Goal: Complete application form

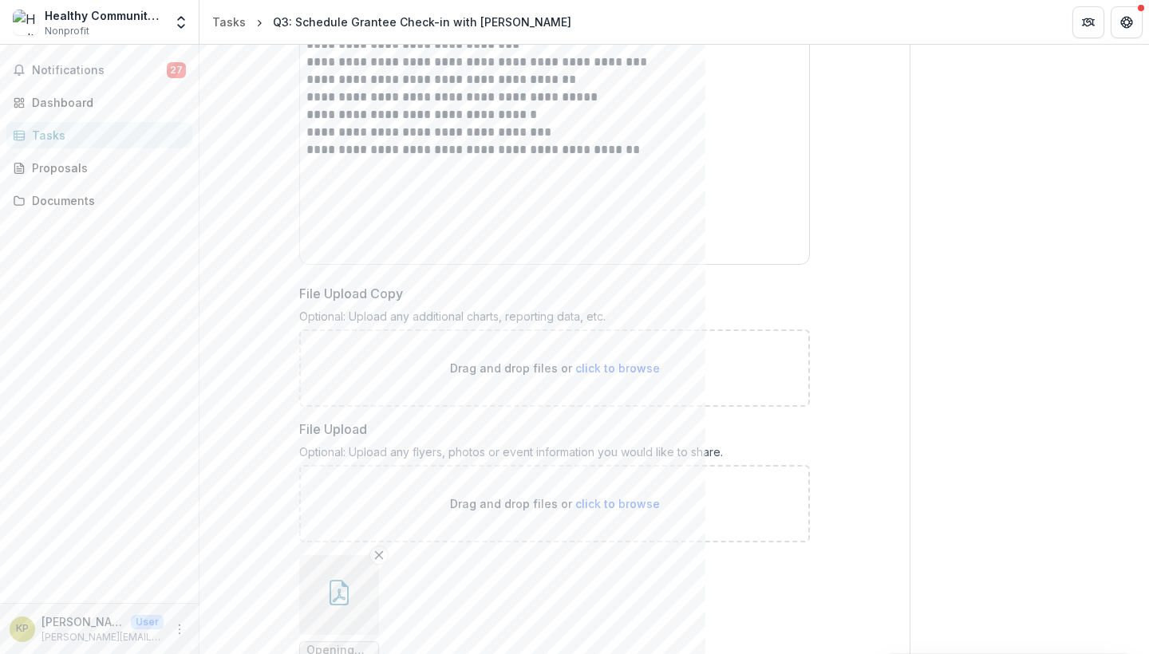
scroll to position [1296, 0]
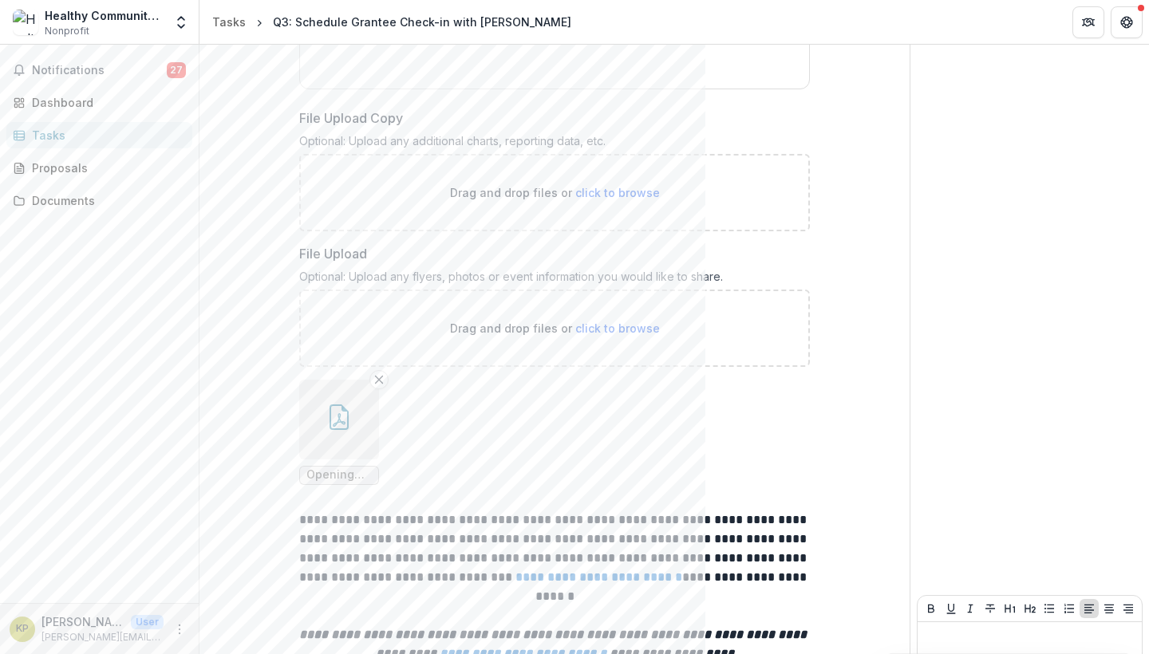
click at [602, 322] on span "click to browse" at bounding box center [617, 329] width 85 height 14
click at [596, 325] on span "click to browse" at bounding box center [617, 329] width 85 height 14
type input "**********"
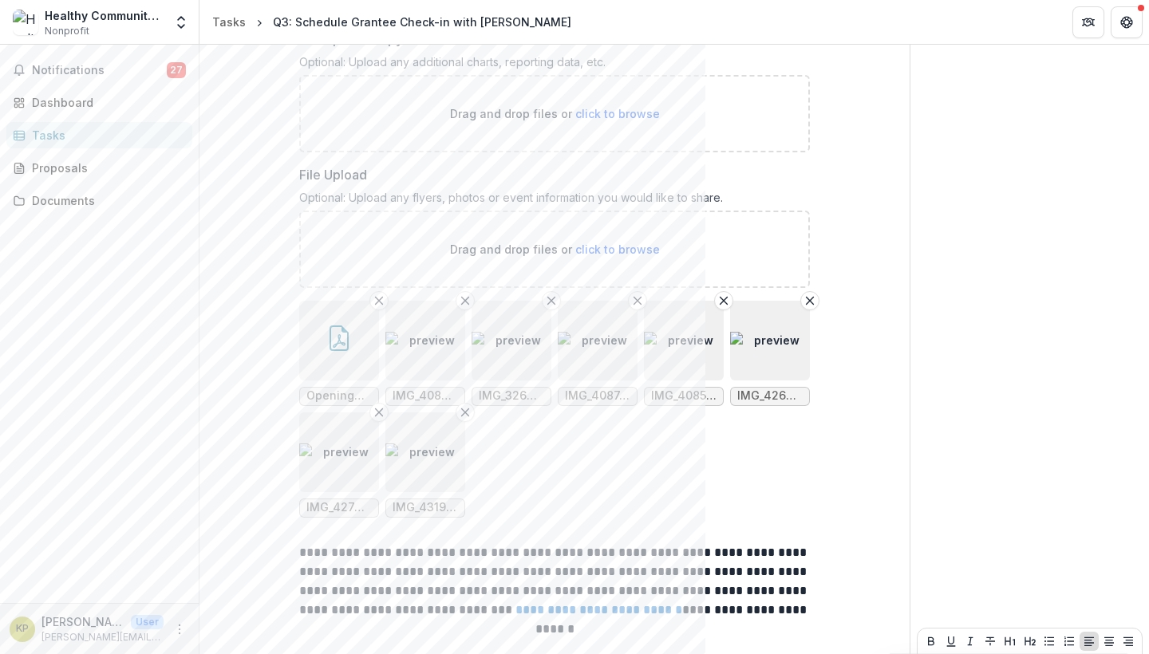
scroll to position [1309, 0]
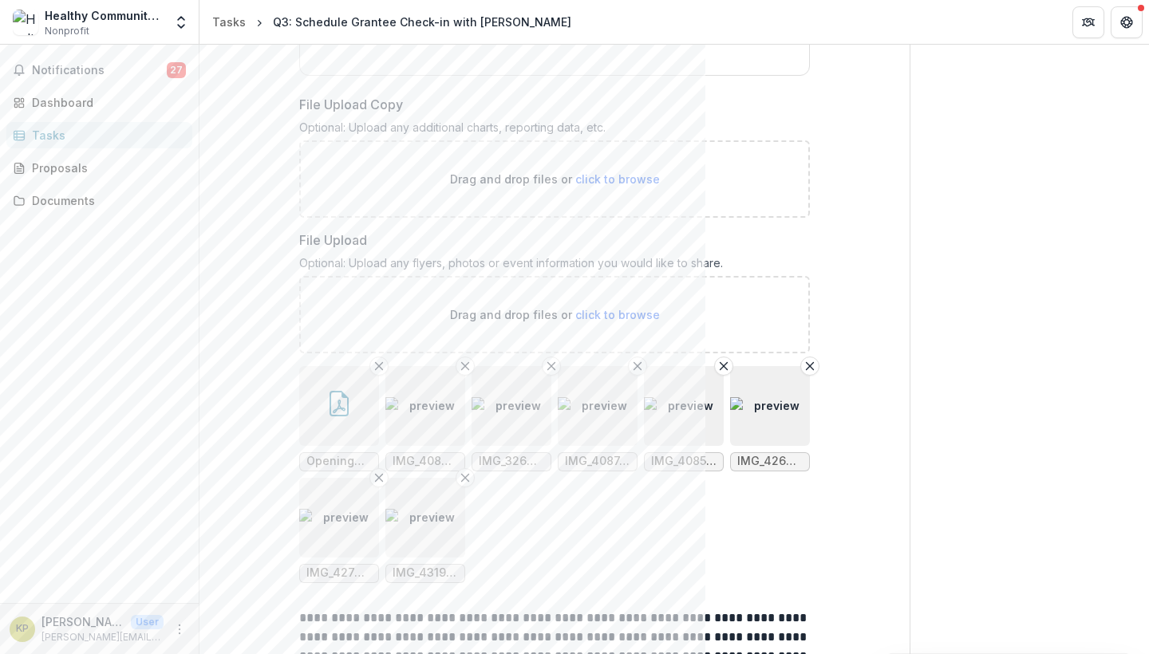
click at [607, 310] on span "click to browse" at bounding box center [617, 315] width 85 height 14
type input "**********"
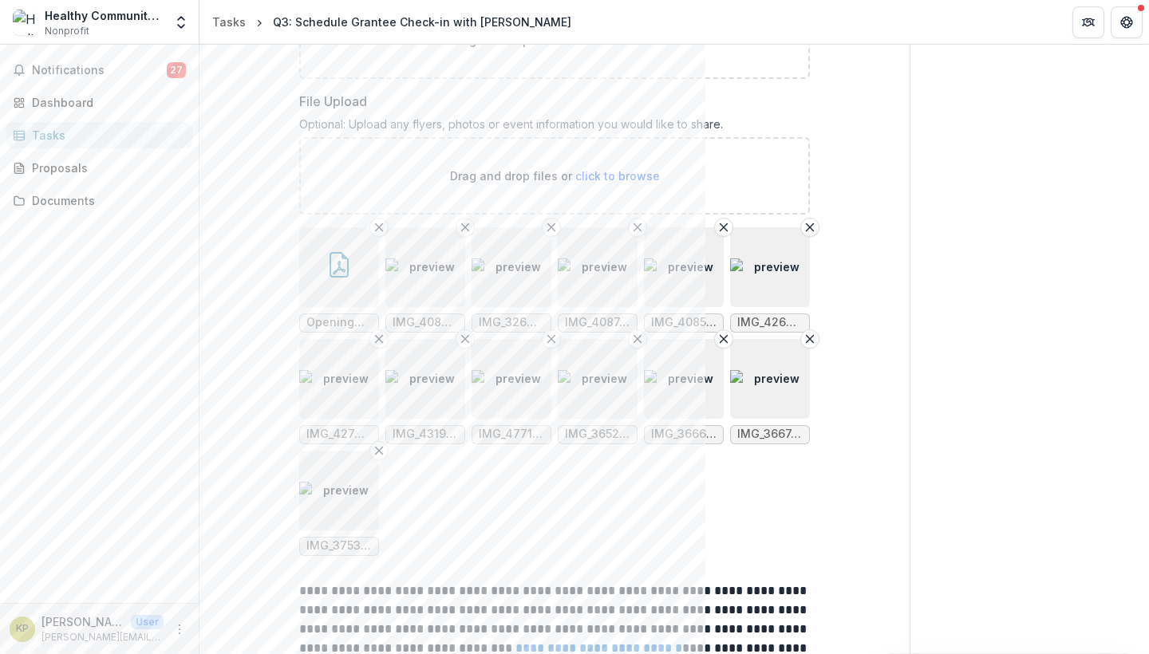
scroll to position [1279, 0]
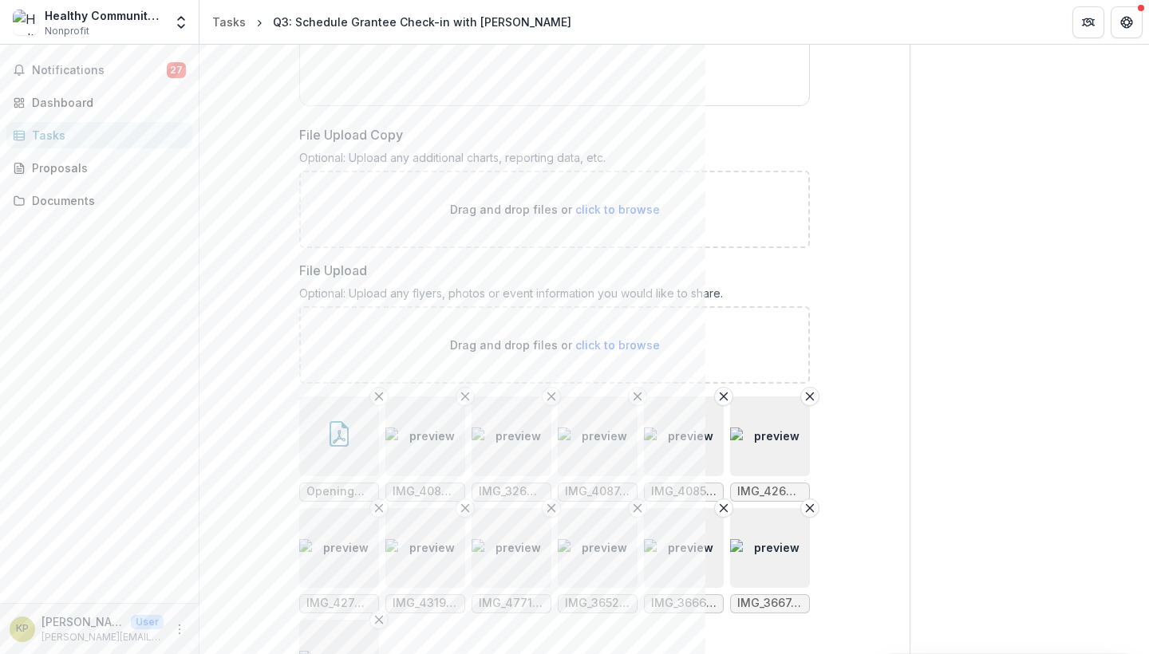
click at [607, 203] on span "click to browse" at bounding box center [617, 210] width 85 height 14
type input "**********"
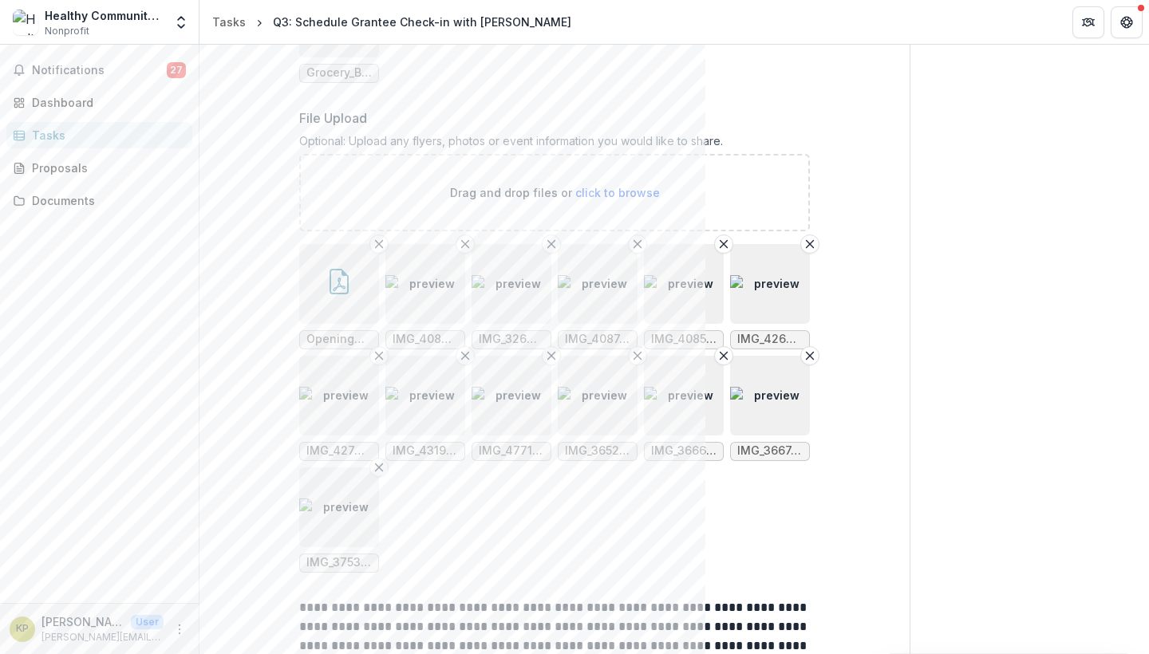
scroll to position [1552, 0]
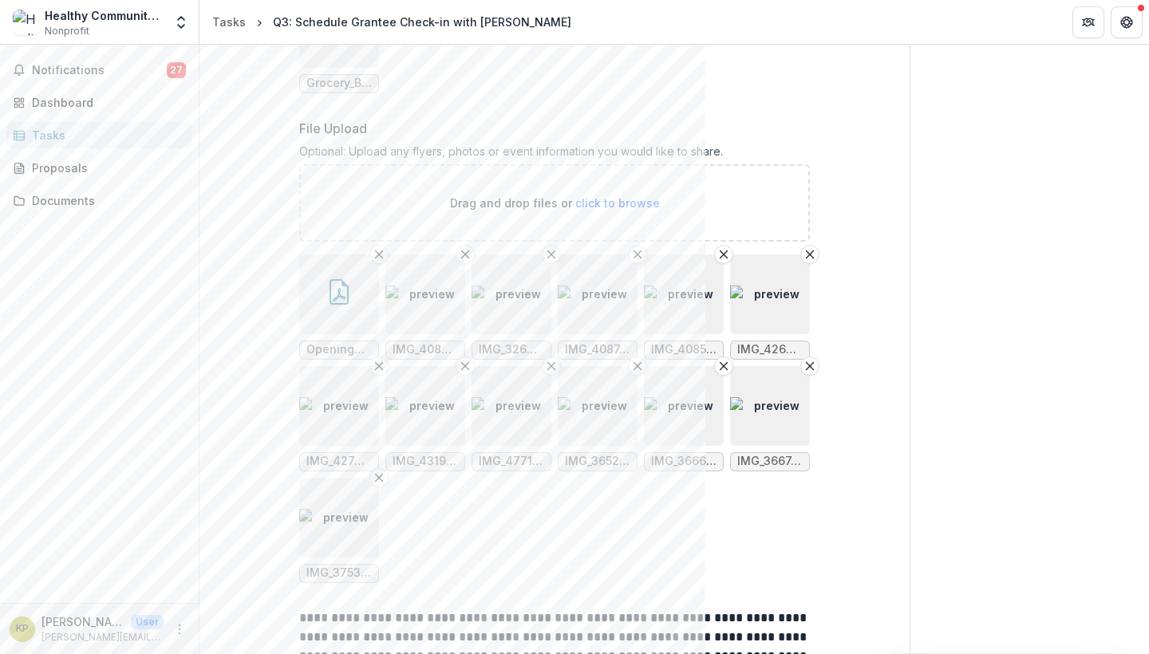
click at [603, 197] on span "click to browse" at bounding box center [617, 203] width 85 height 14
type input "**********"
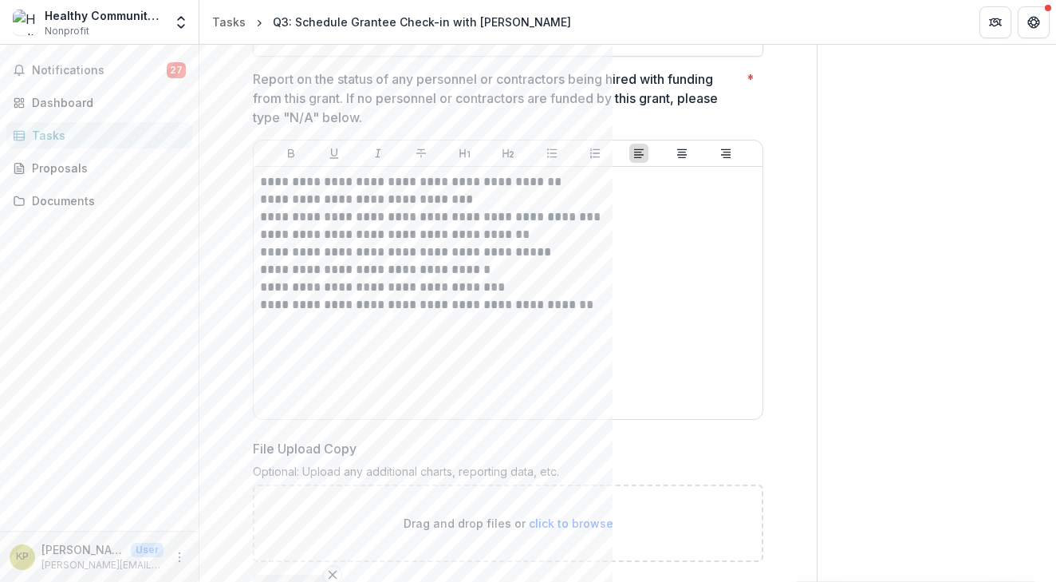
scroll to position [1055, 0]
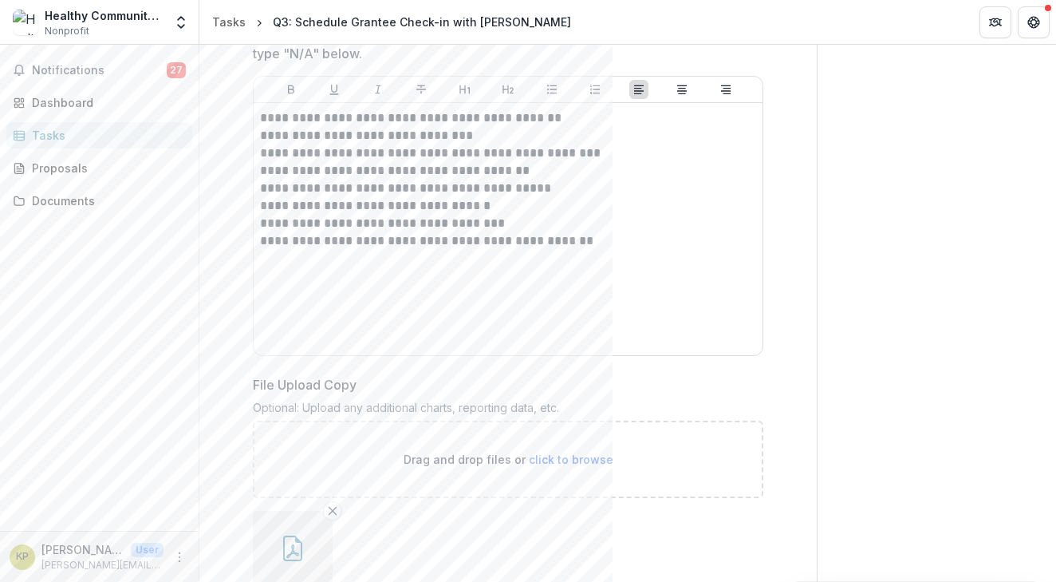
click at [563, 452] on span "click to browse" at bounding box center [571, 459] width 85 height 14
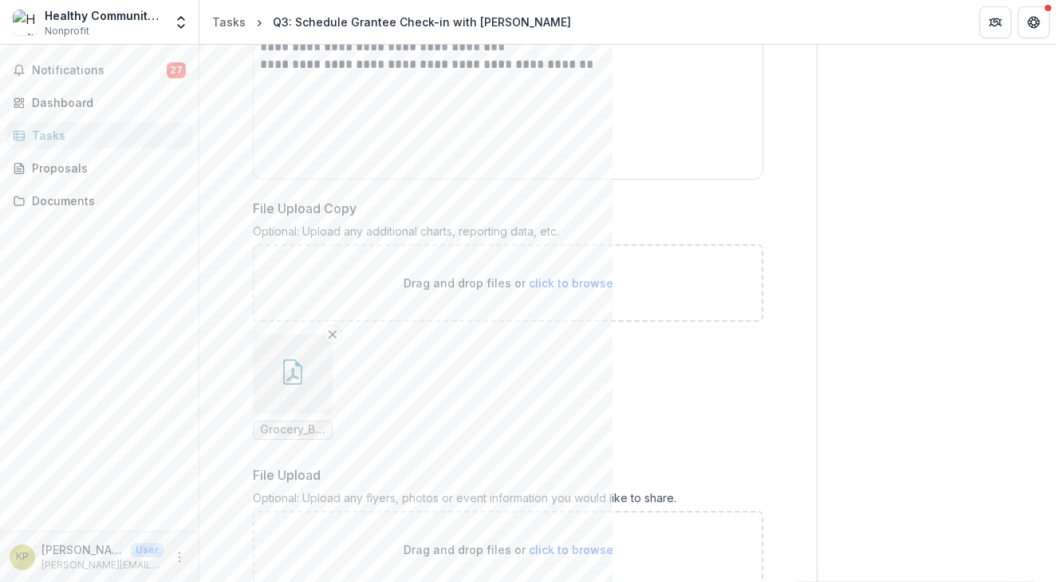
click at [558, 276] on span "click to browse" at bounding box center [571, 283] width 85 height 14
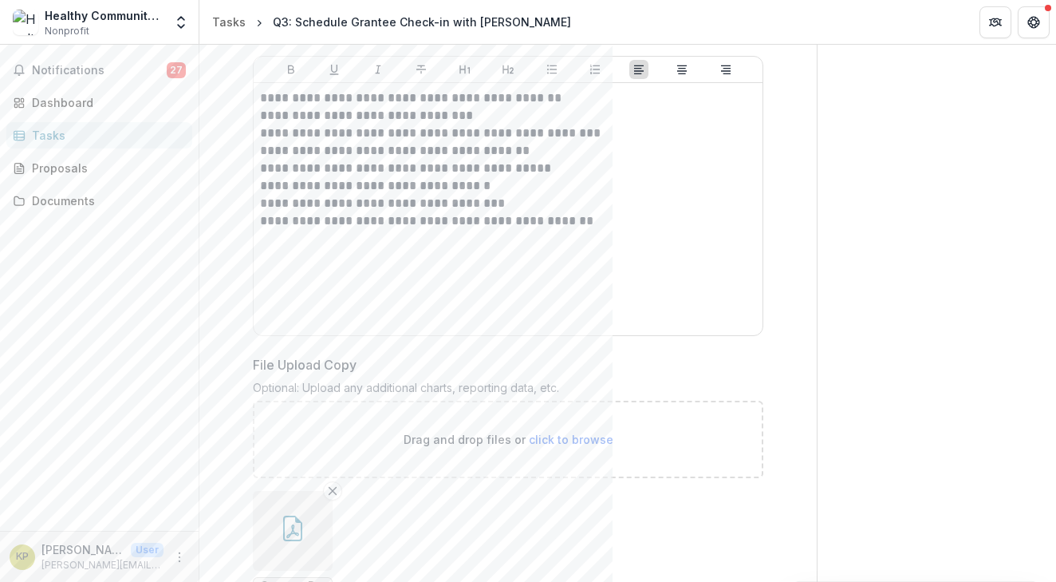
scroll to position [1189, 0]
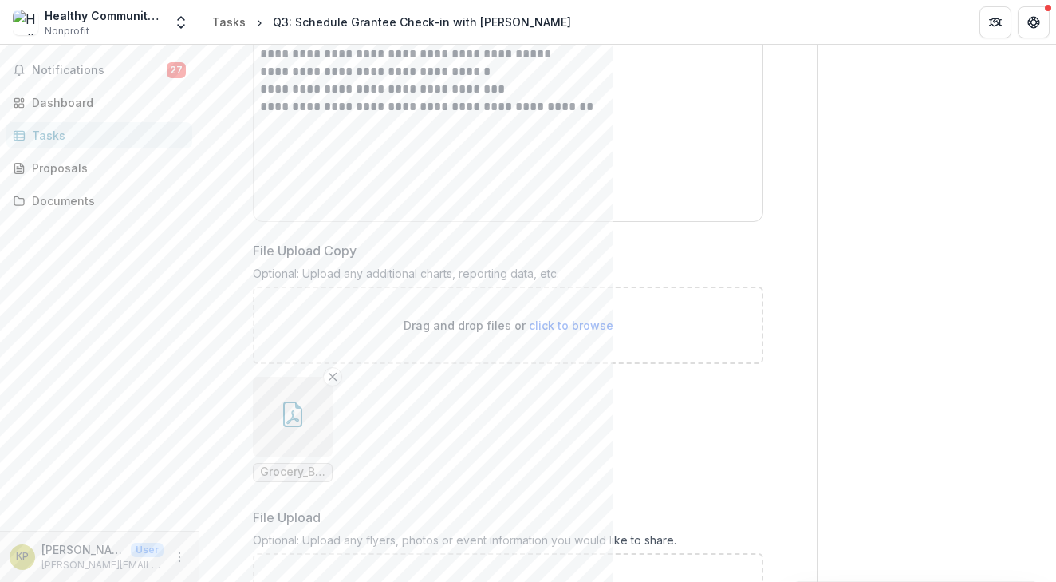
click at [564, 318] on span "click to browse" at bounding box center [571, 325] width 85 height 14
type input "**********"
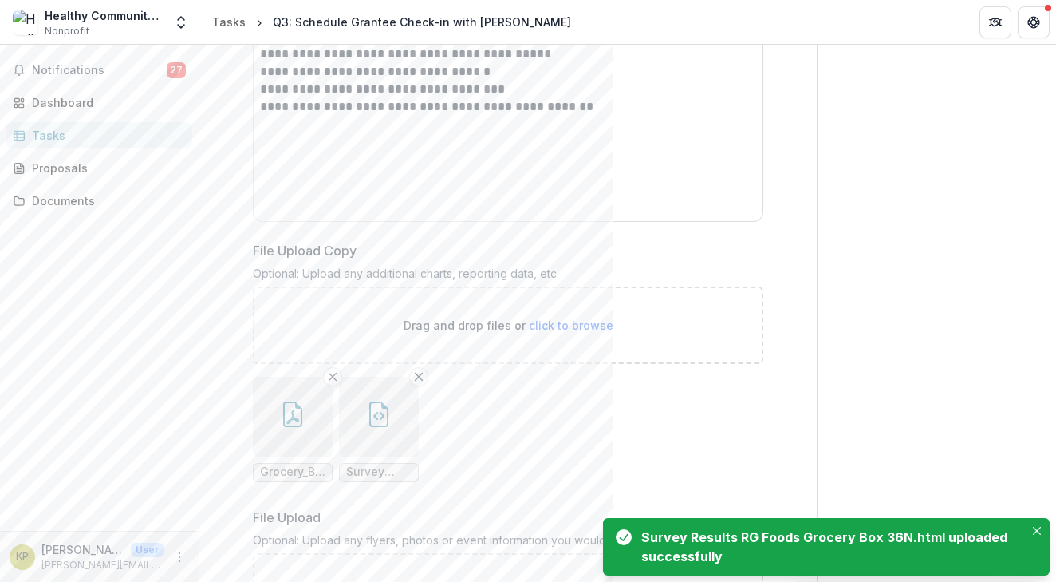
click at [556, 318] on span "click to browse" at bounding box center [571, 325] width 85 height 14
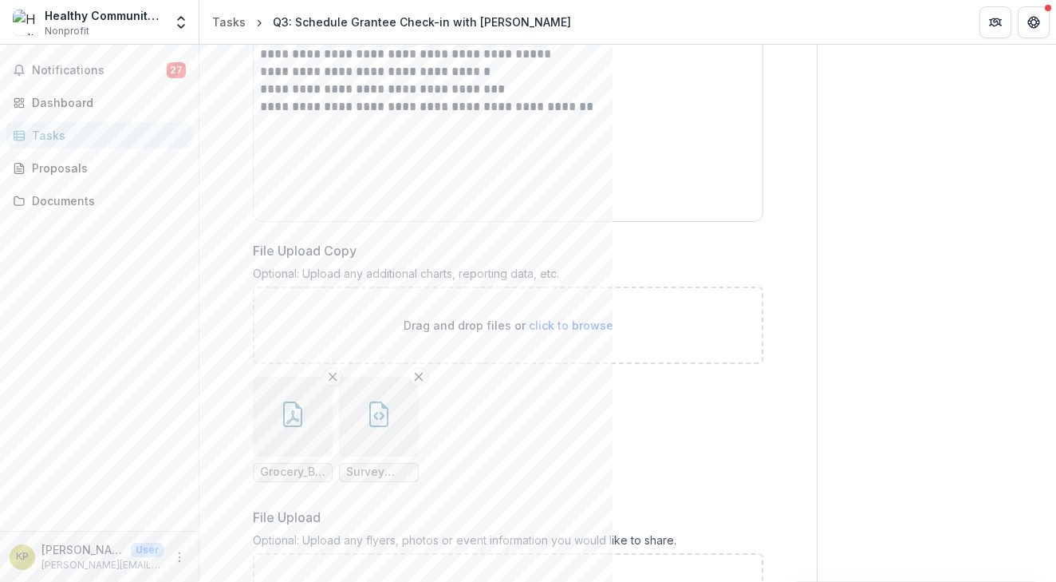
type input "**********"
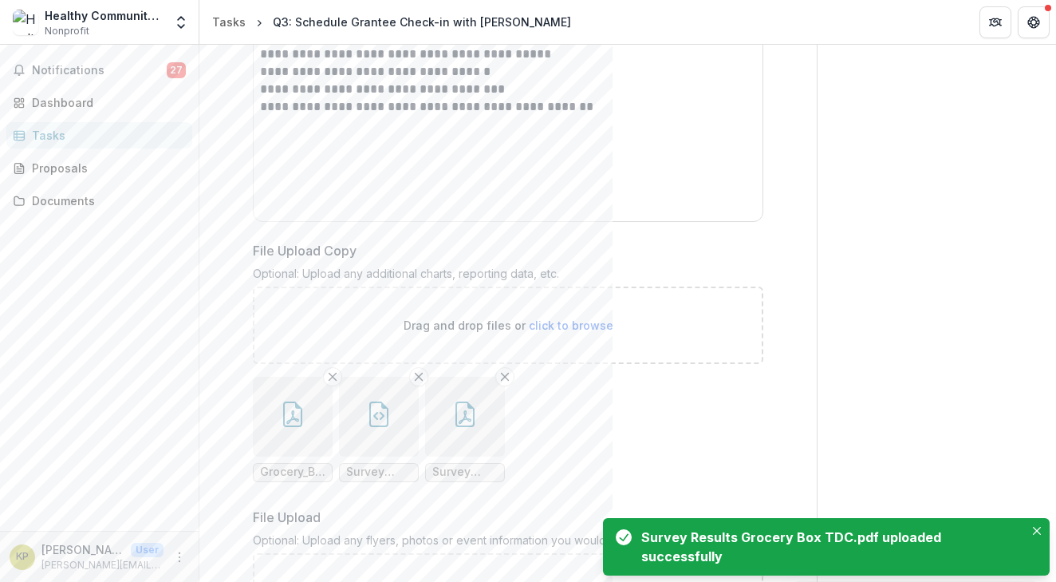
click at [367, 465] on span "Survey Results RG Foods Grocery Box 36N.html" at bounding box center [378, 472] width 65 height 14
click at [380, 401] on icon "button" at bounding box center [379, 414] width 26 height 26
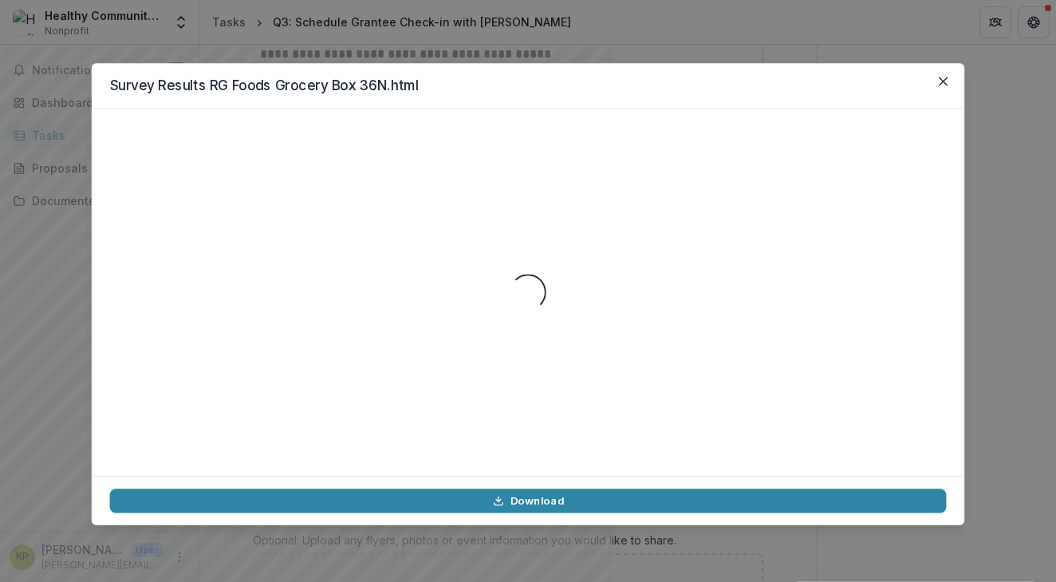
click at [380, 383] on div "Loading..." at bounding box center [528, 292] width 837 height 330
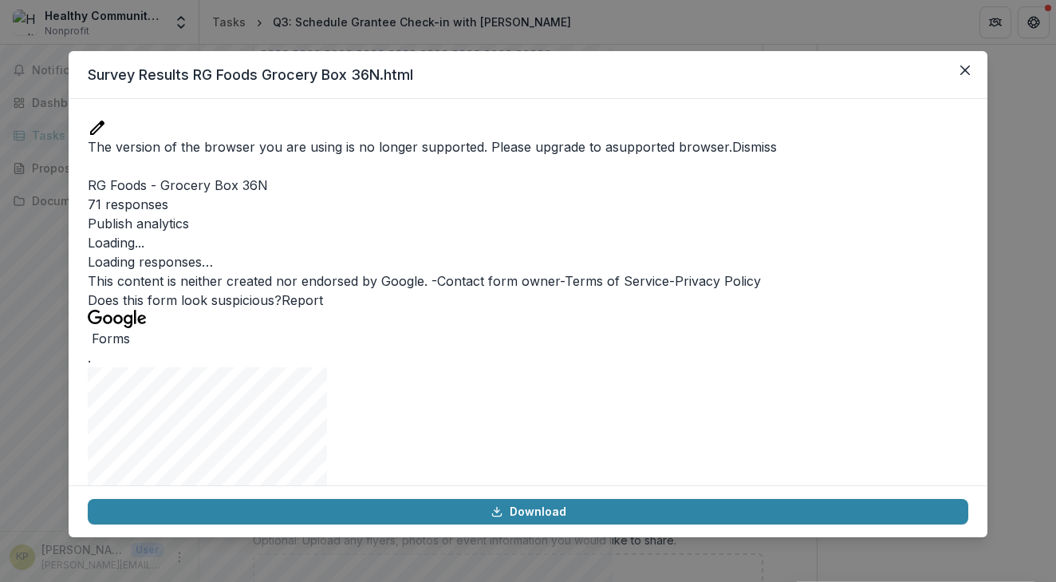
scroll to position [21, 0]
click at [965, 71] on icon "Close" at bounding box center [966, 70] width 10 height 10
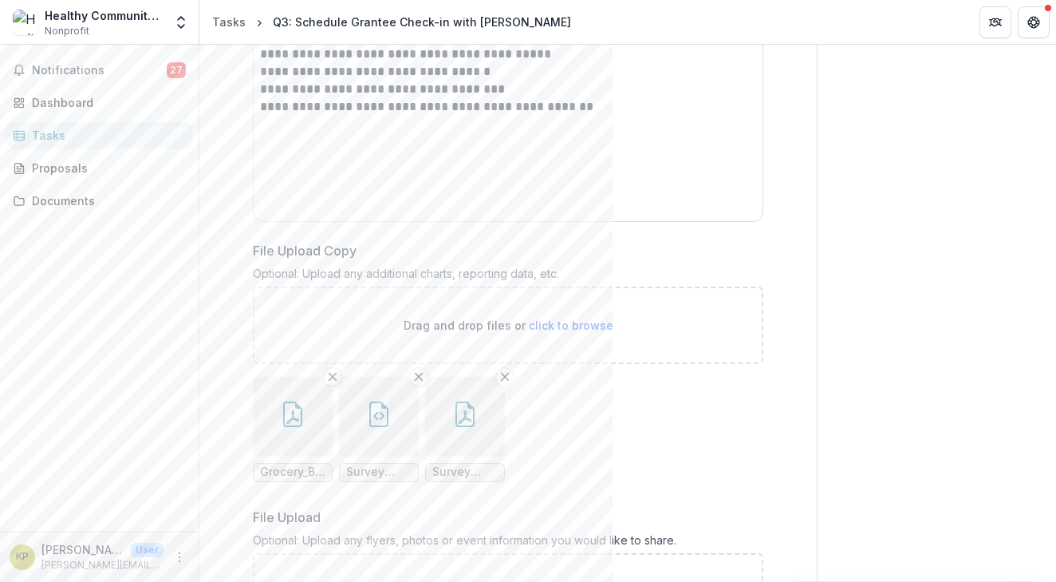
click at [476, 383] on button "button" at bounding box center [465, 417] width 80 height 80
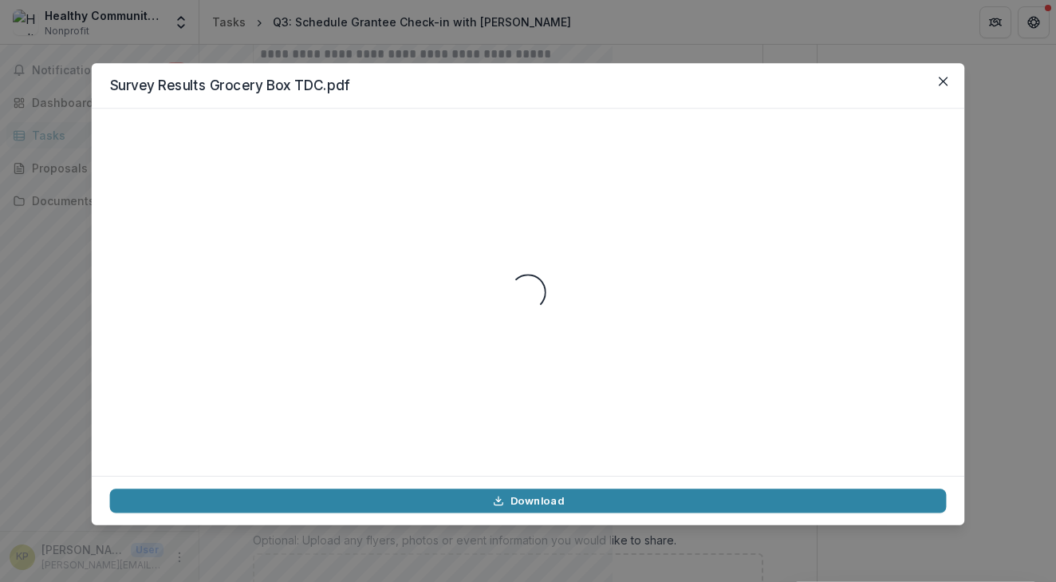
click at [476, 383] on div "Loading..." at bounding box center [528, 292] width 837 height 330
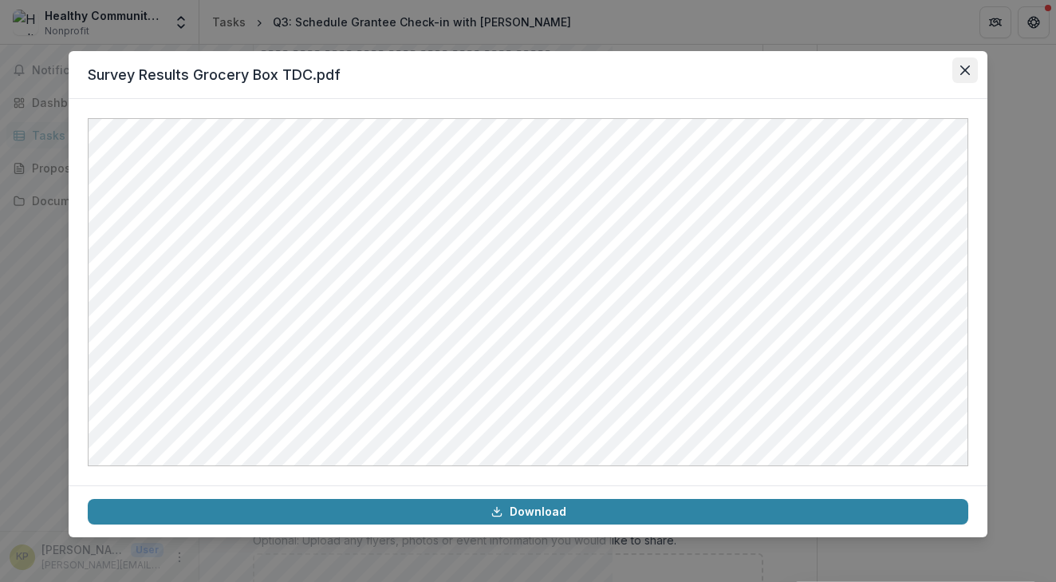
click at [966, 69] on icon "Close" at bounding box center [966, 70] width 10 height 10
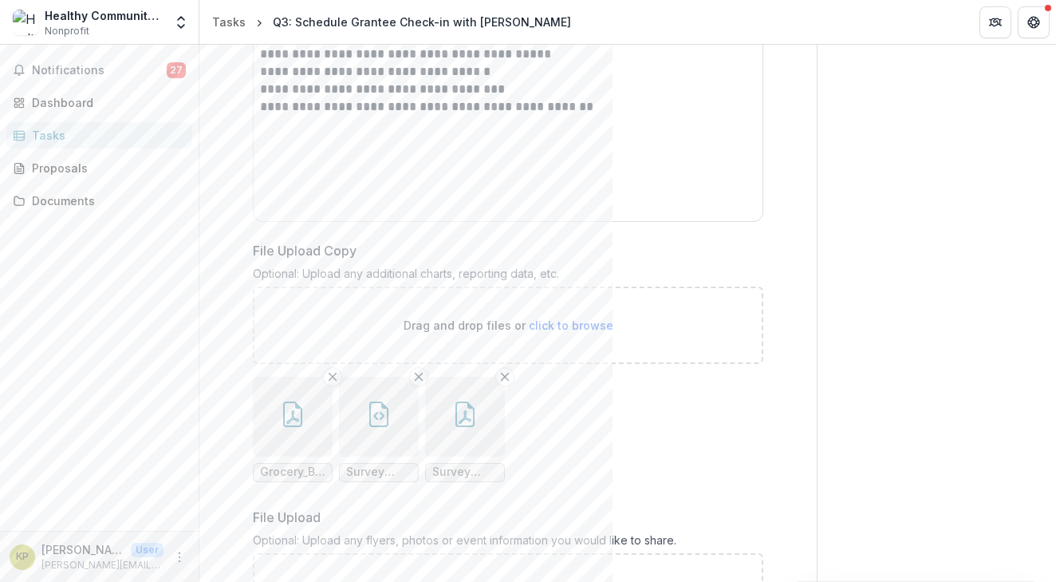
click at [378, 401] on icon "button" at bounding box center [379, 414] width 26 height 26
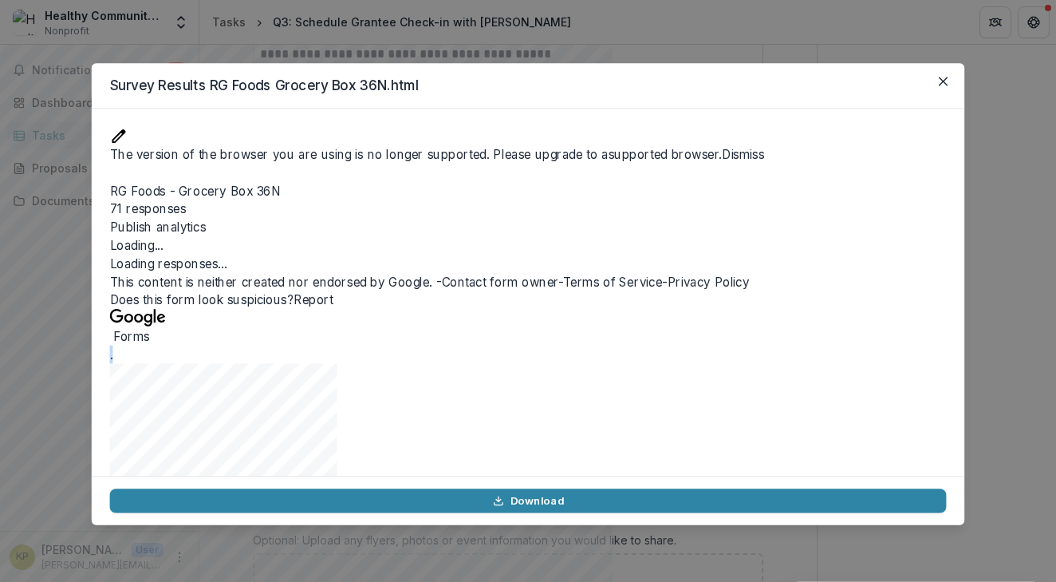
click at [378, 385] on div "." at bounding box center [528, 412] width 837 height 132
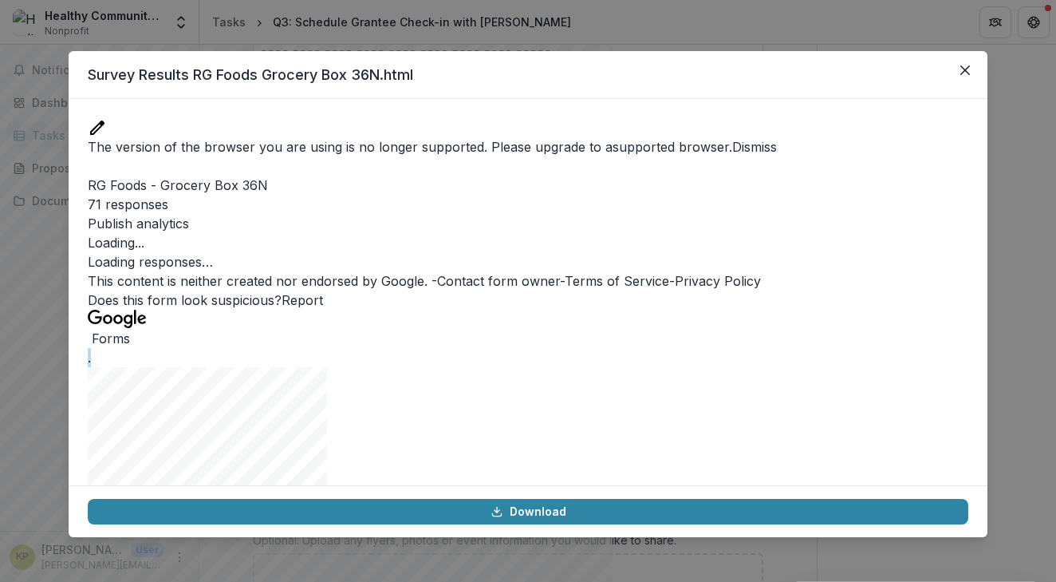
scroll to position [0, 0]
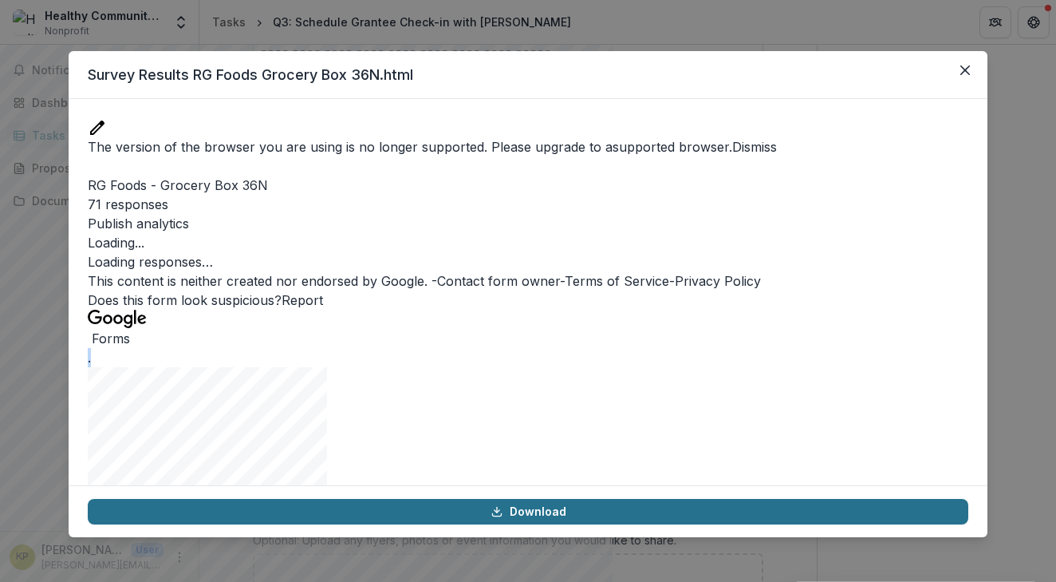
click at [525, 515] on link "Download" at bounding box center [528, 512] width 881 height 26
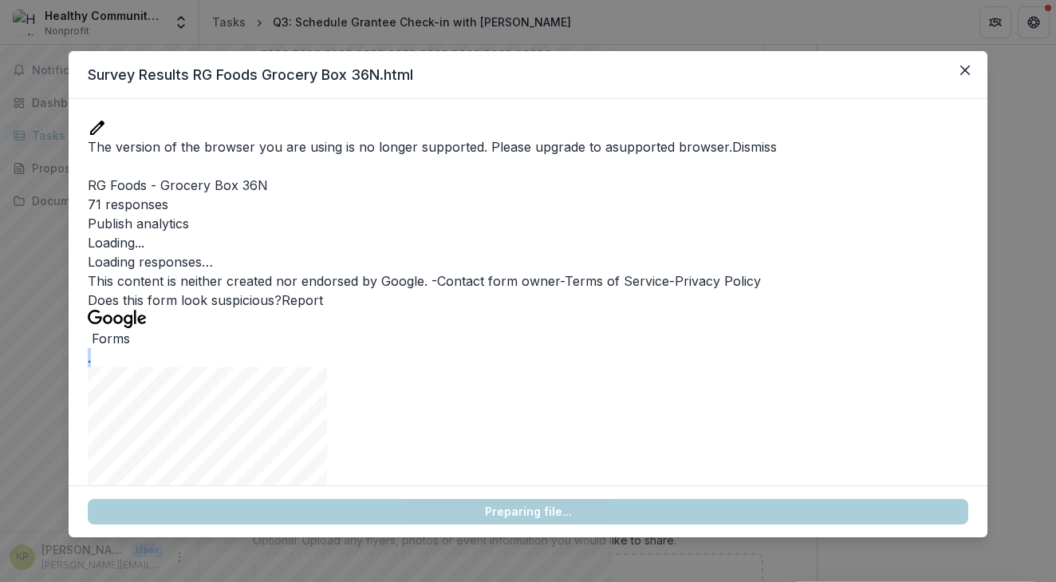
click at [525, 515] on link "Loading... Preparing file..." at bounding box center [528, 512] width 881 height 26
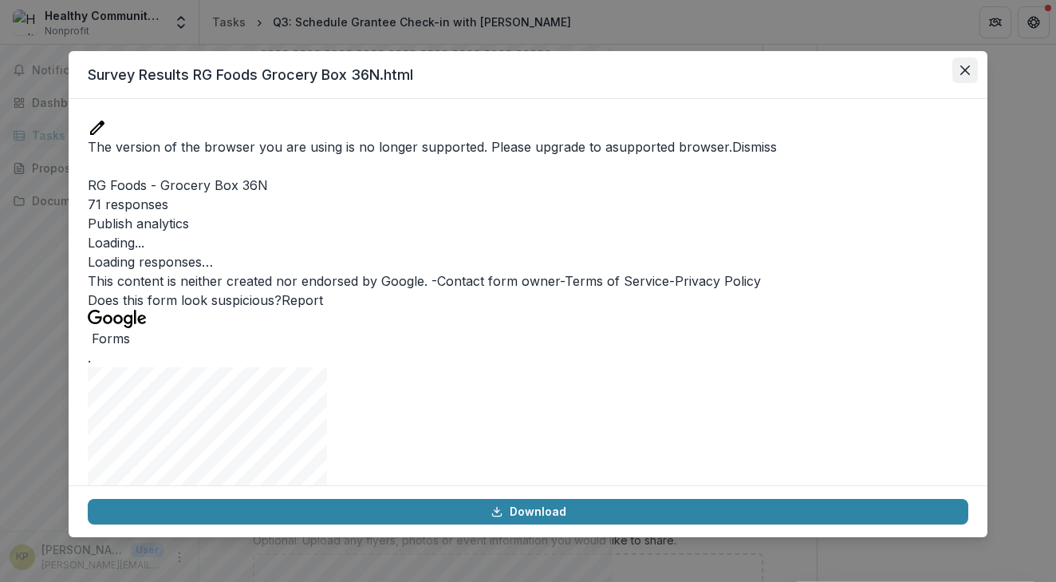
click at [961, 73] on icon "Close" at bounding box center [966, 70] width 10 height 10
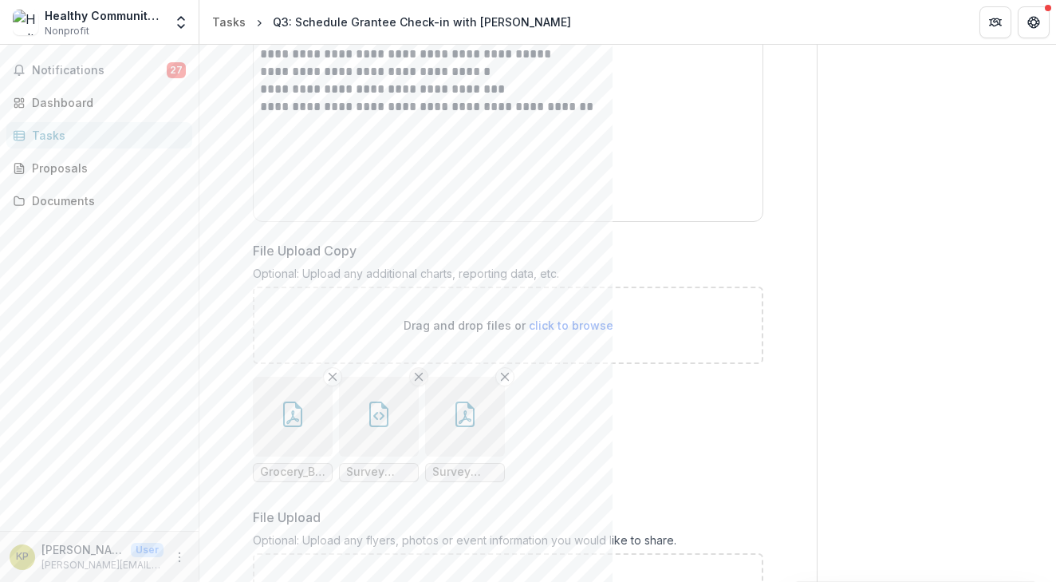
click at [419, 370] on icon "Remove File" at bounding box center [419, 376] width 13 height 13
click at [563, 318] on span "click to browse" at bounding box center [571, 325] width 85 height 14
type input "**********"
click at [304, 380] on button "button" at bounding box center [293, 417] width 80 height 80
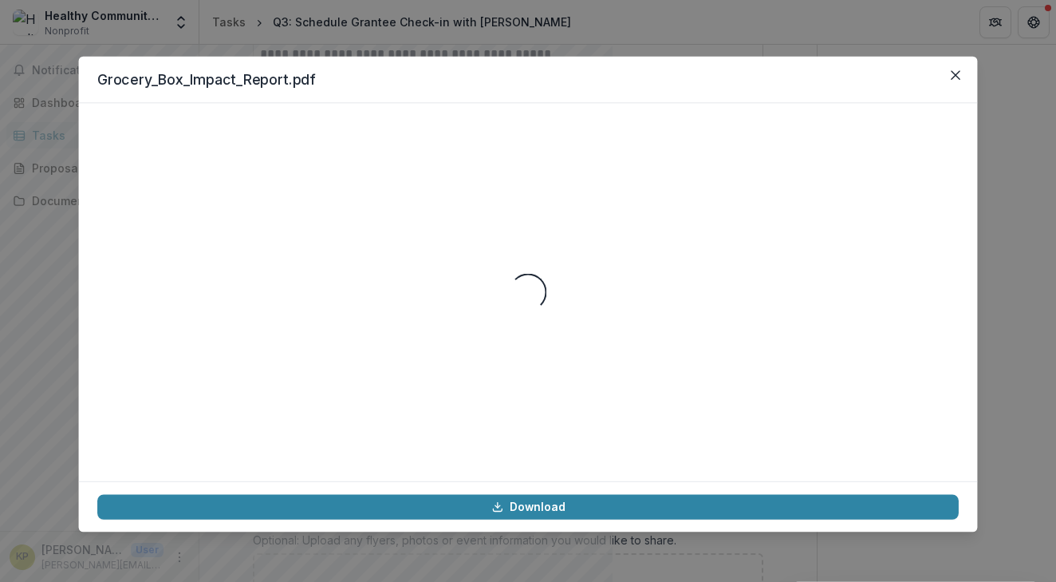
click at [304, 380] on div "Loading..." at bounding box center [528, 292] width 862 height 340
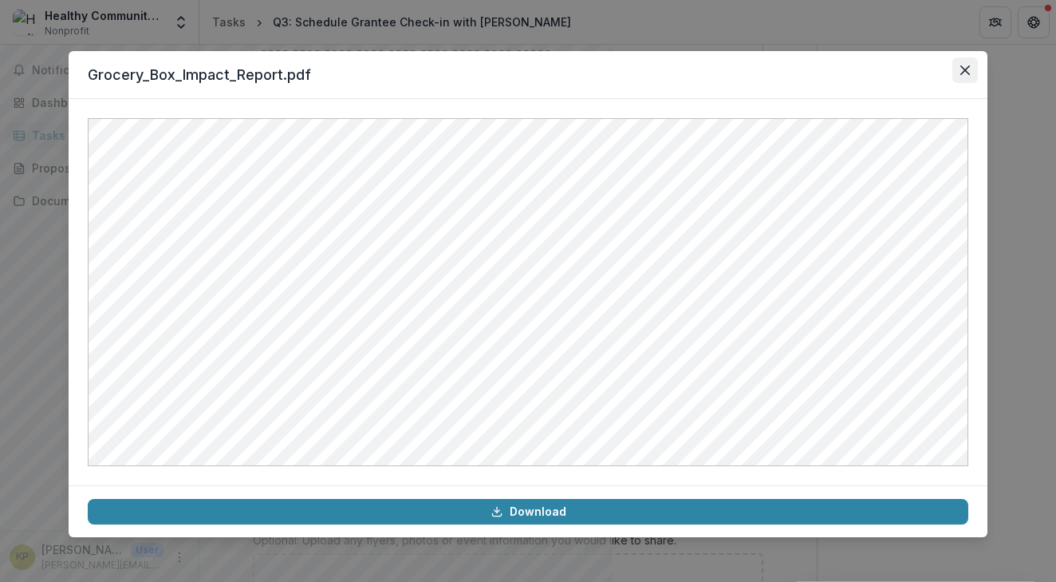
click at [962, 70] on icon "Close" at bounding box center [966, 70] width 10 height 10
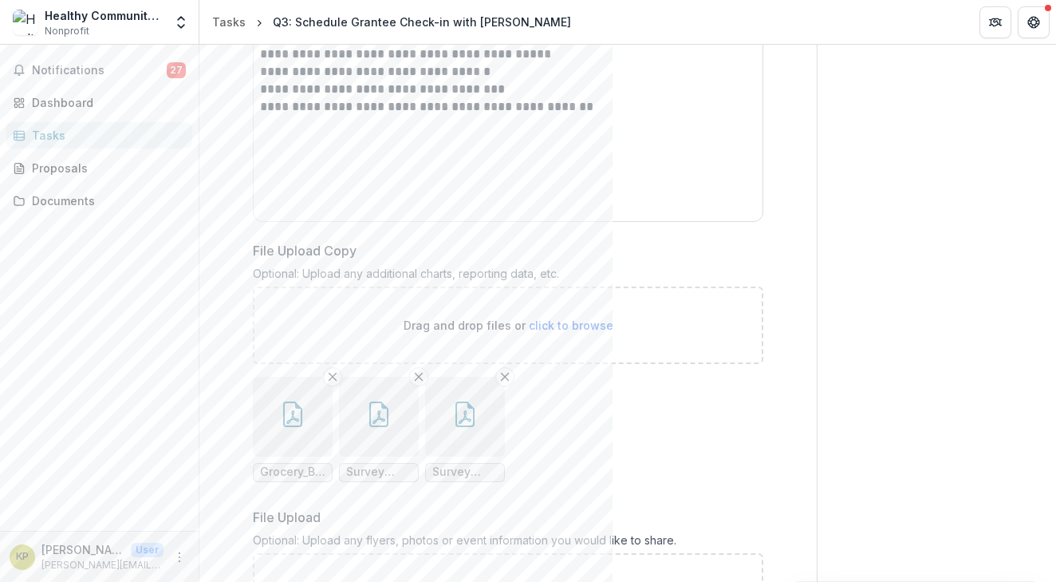
click at [391, 381] on button "button" at bounding box center [379, 417] width 80 height 80
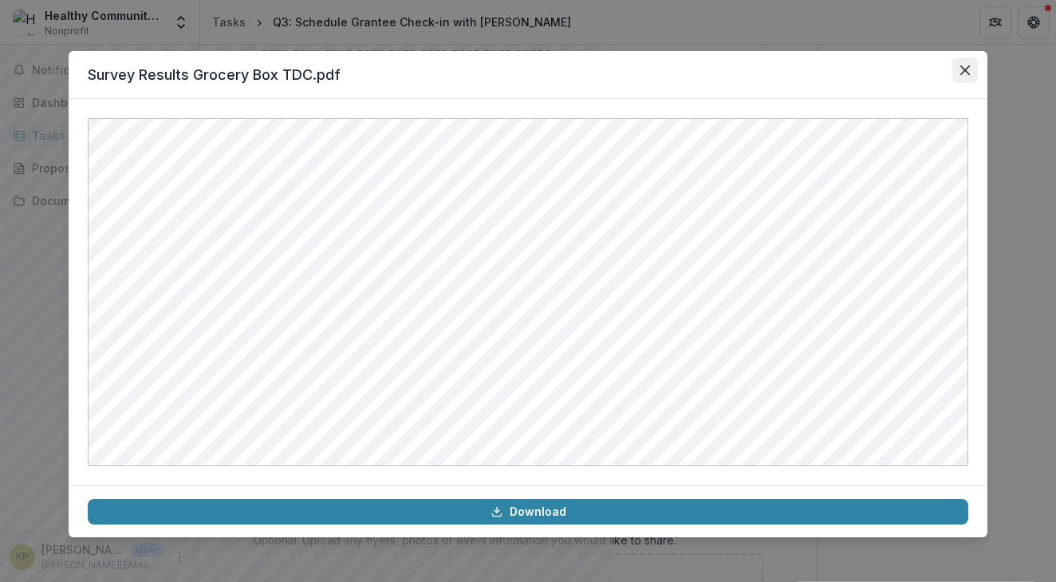
click at [967, 72] on icon "Close" at bounding box center [966, 70] width 10 height 10
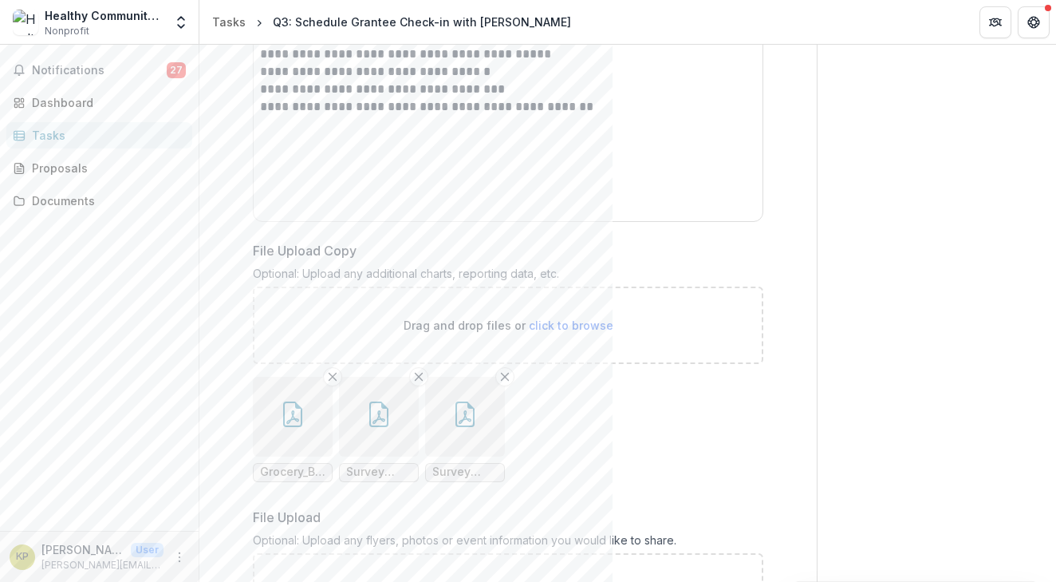
click at [466, 401] on icon "button" at bounding box center [465, 414] width 26 height 26
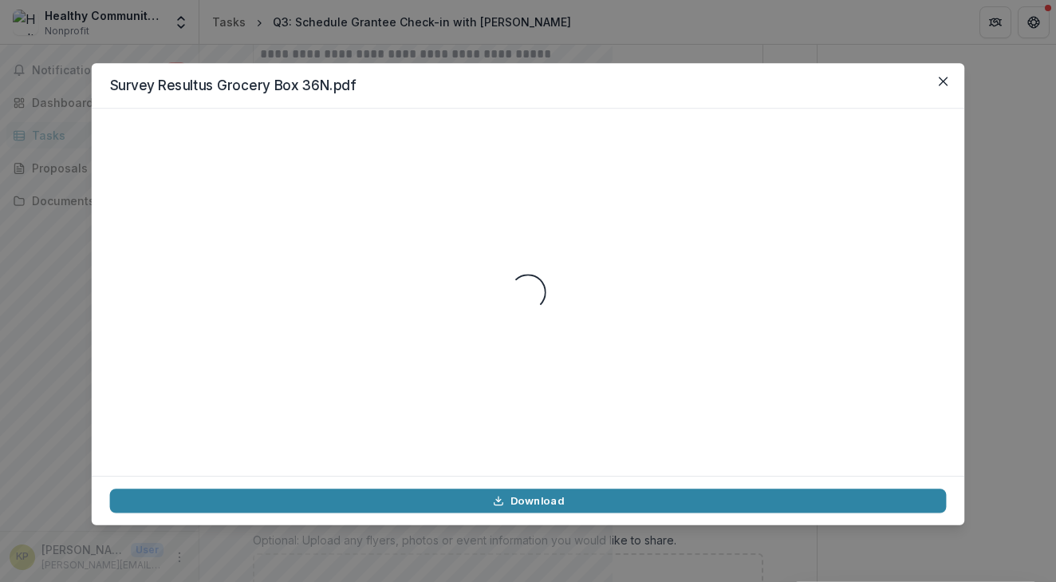
click at [466, 387] on div "Loading..." at bounding box center [528, 292] width 837 height 330
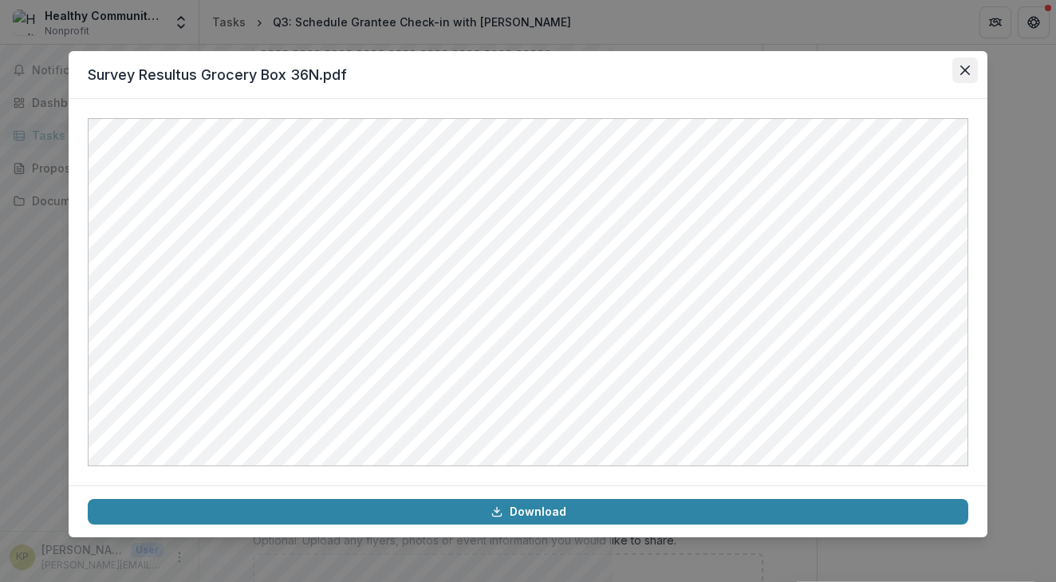
click at [969, 64] on button "Close" at bounding box center [966, 70] width 26 height 26
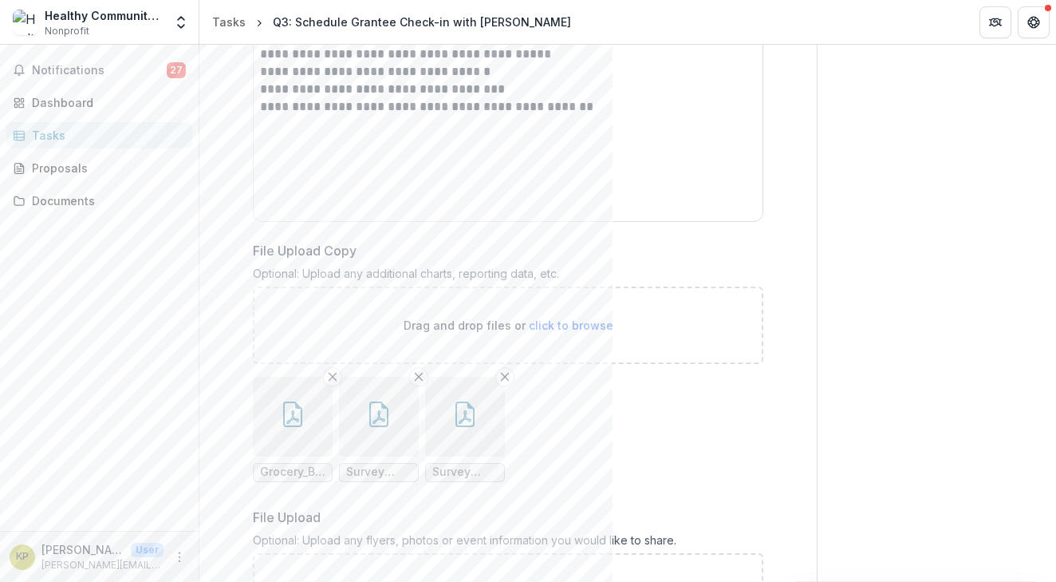
click at [376, 410] on icon "button" at bounding box center [379, 417] width 13 height 14
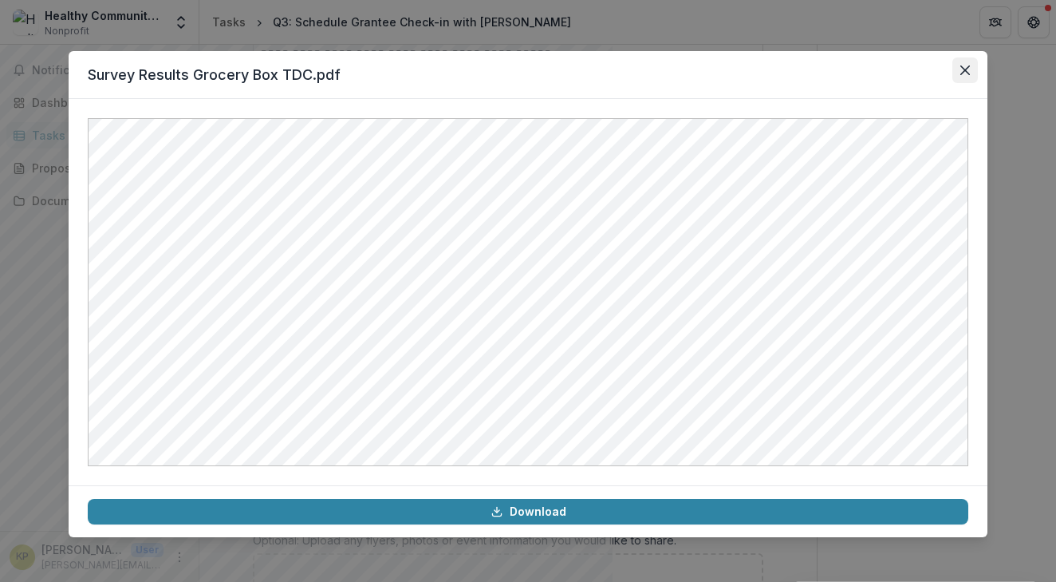
click at [967, 70] on icon "Close" at bounding box center [966, 70] width 10 height 10
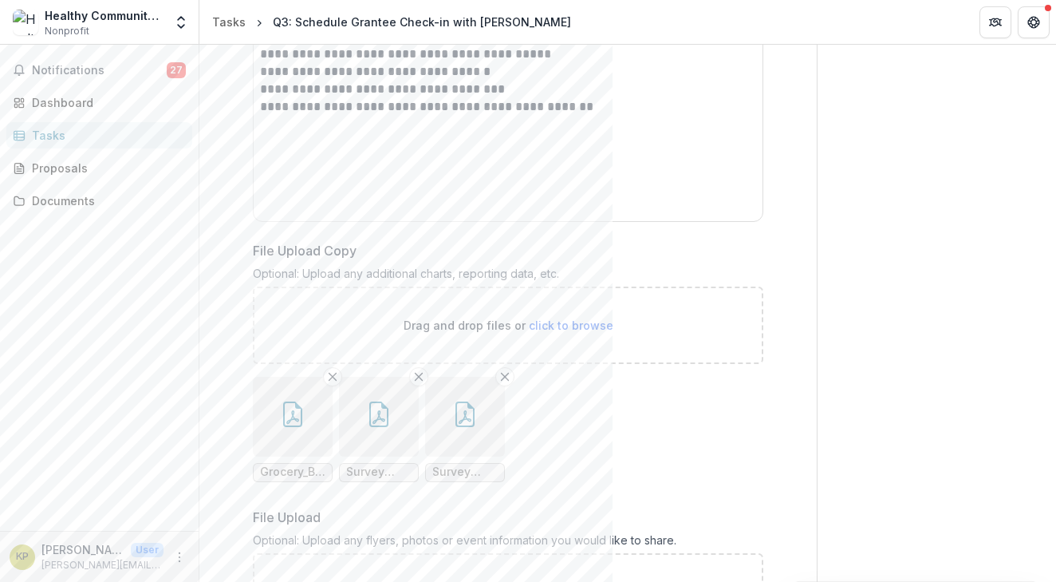
click at [380, 401] on icon "button" at bounding box center [379, 414] width 26 height 26
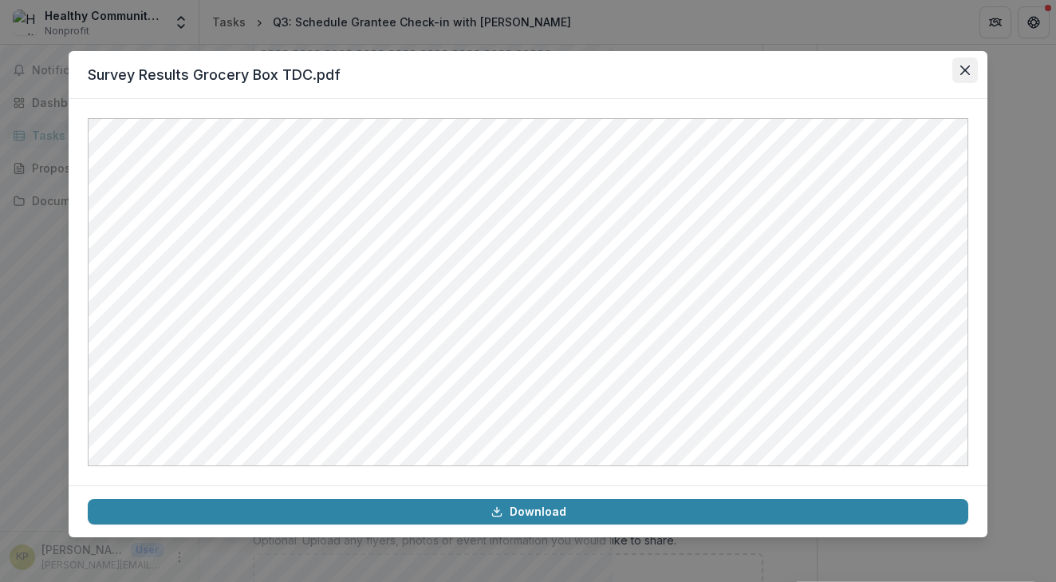
click at [964, 71] on icon "Close" at bounding box center [966, 70] width 10 height 10
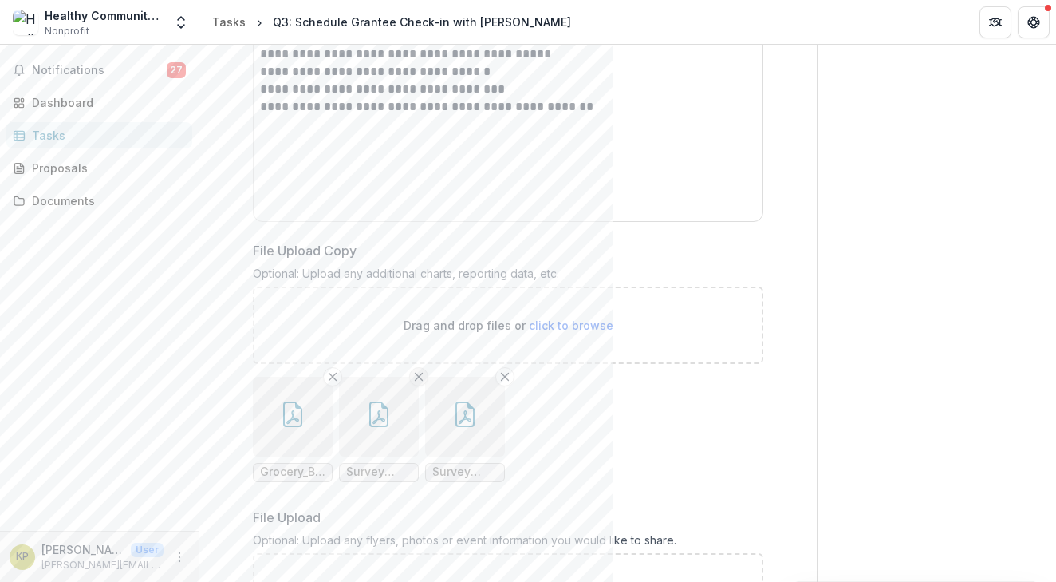
click at [417, 373] on line "Remove File" at bounding box center [419, 376] width 7 height 7
click at [561, 318] on span "click to browse" at bounding box center [571, 325] width 85 height 14
type input "**********"
click at [382, 401] on icon "button" at bounding box center [379, 414] width 26 height 26
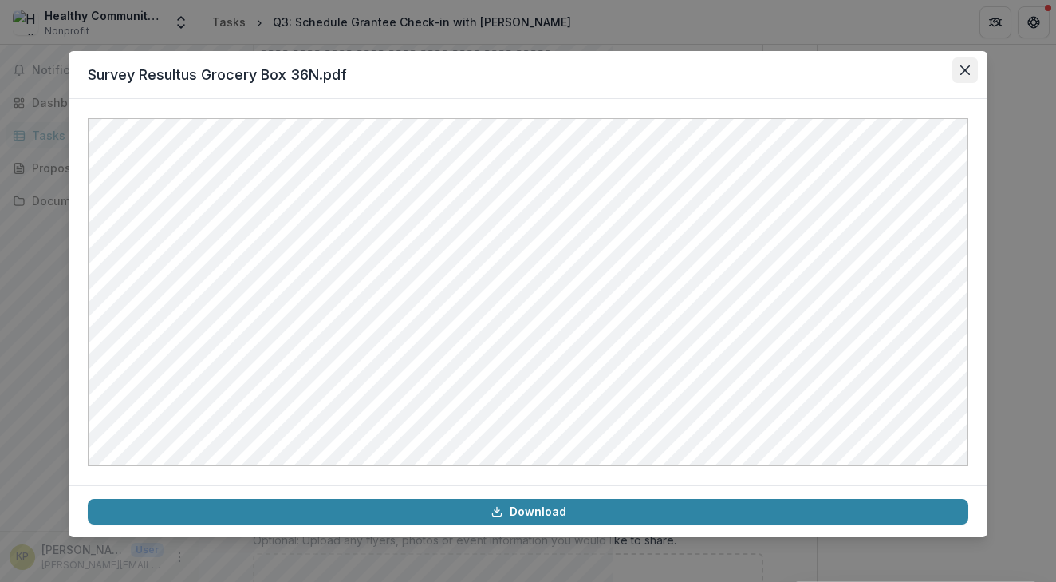
click at [964, 68] on icon "Close" at bounding box center [966, 70] width 10 height 10
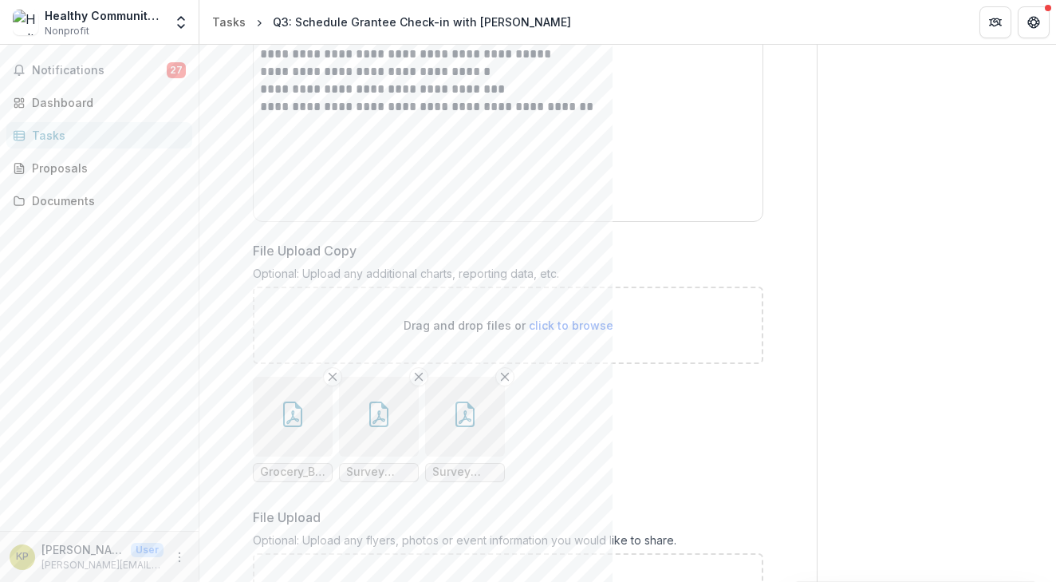
click at [473, 401] on icon "button" at bounding box center [465, 414] width 26 height 26
click at [473, 374] on div "Loading..." at bounding box center [528, 292] width 878 height 346
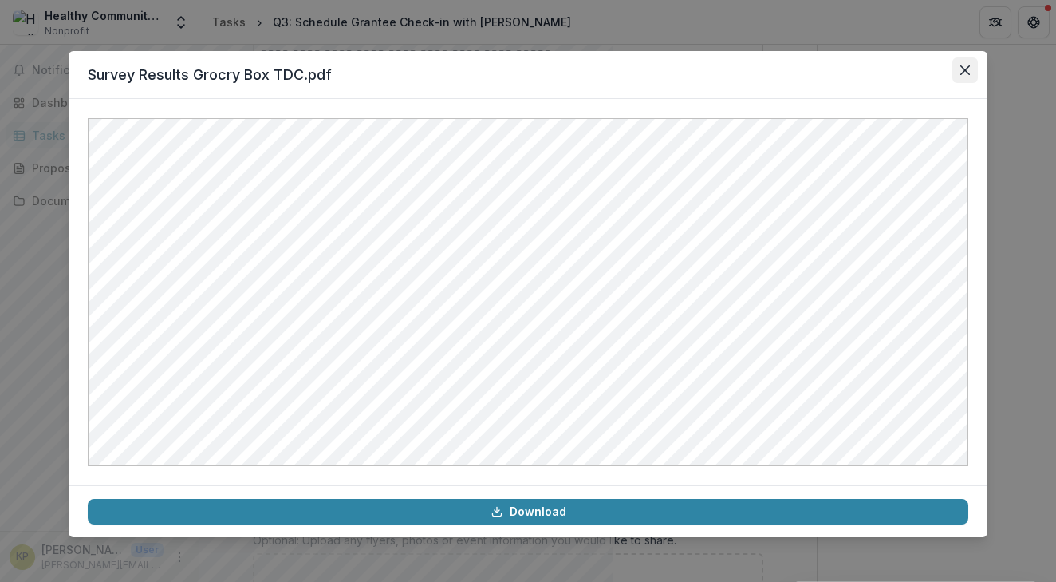
click at [964, 72] on icon "Close" at bounding box center [966, 70] width 10 height 10
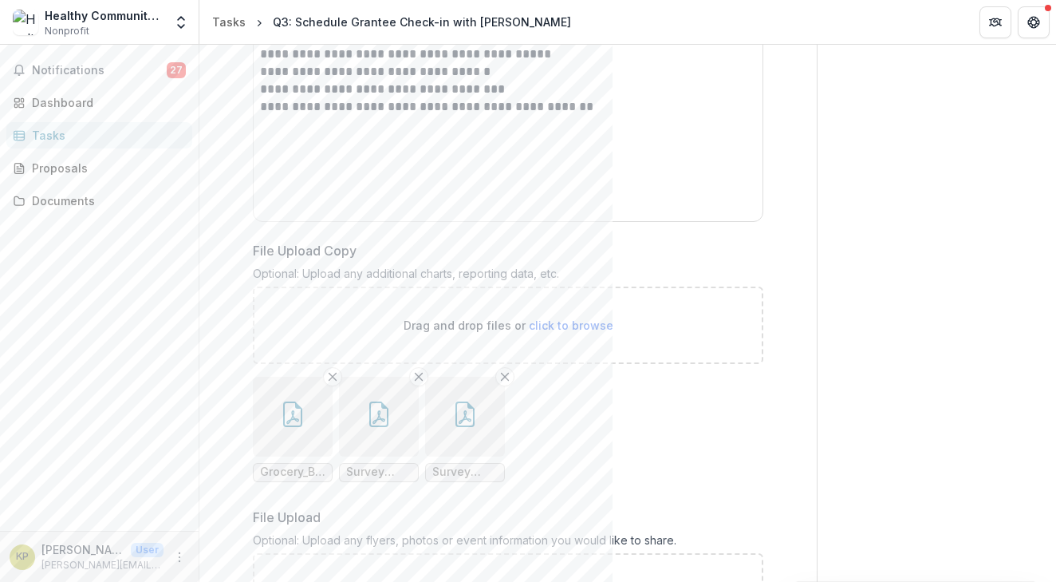
click at [292, 377] on button "button" at bounding box center [293, 417] width 80 height 80
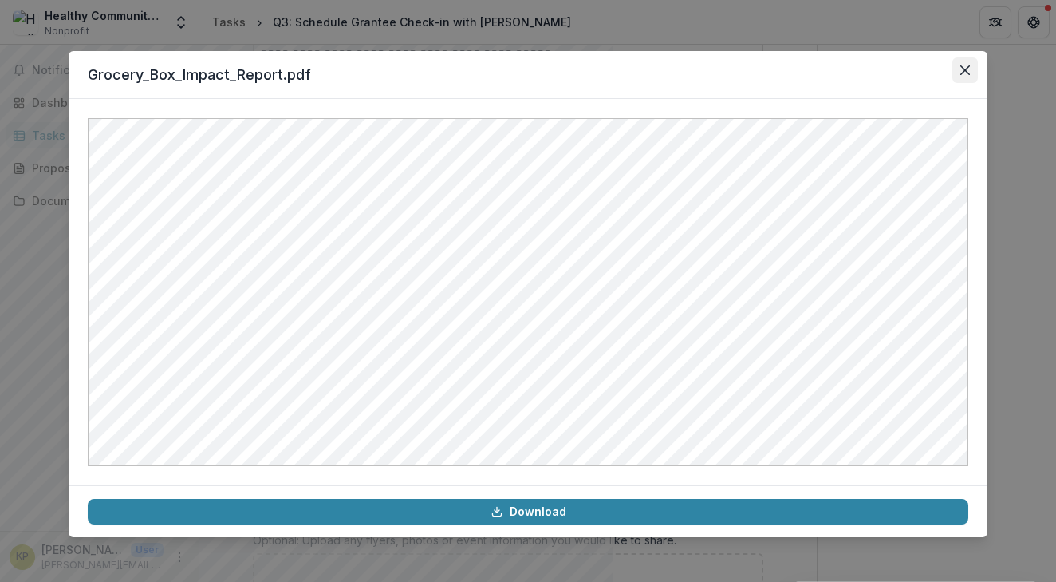
click at [964, 71] on icon "Close" at bounding box center [966, 70] width 10 height 10
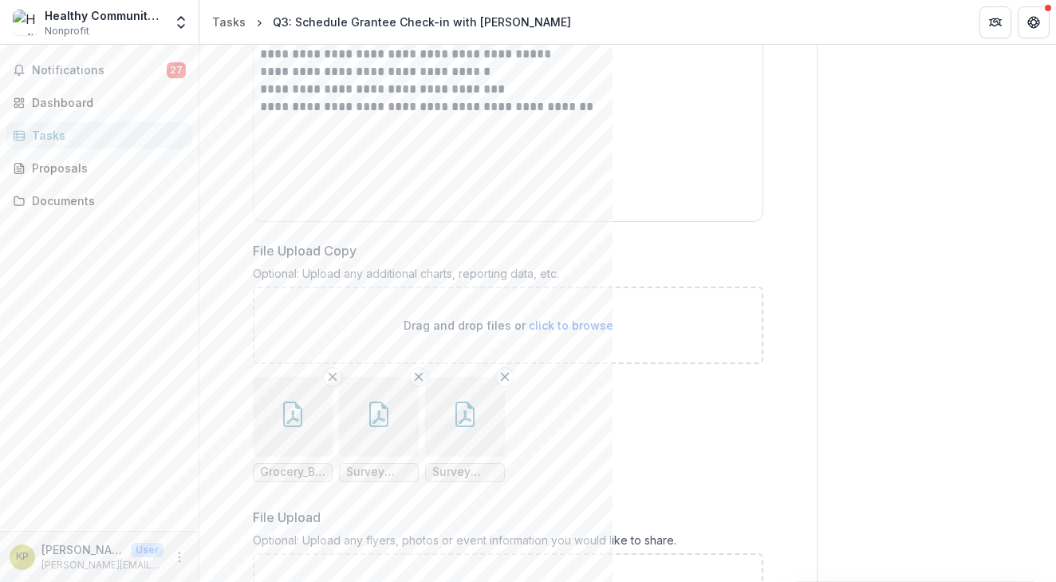
click at [379, 401] on icon "button" at bounding box center [379, 414] width 26 height 26
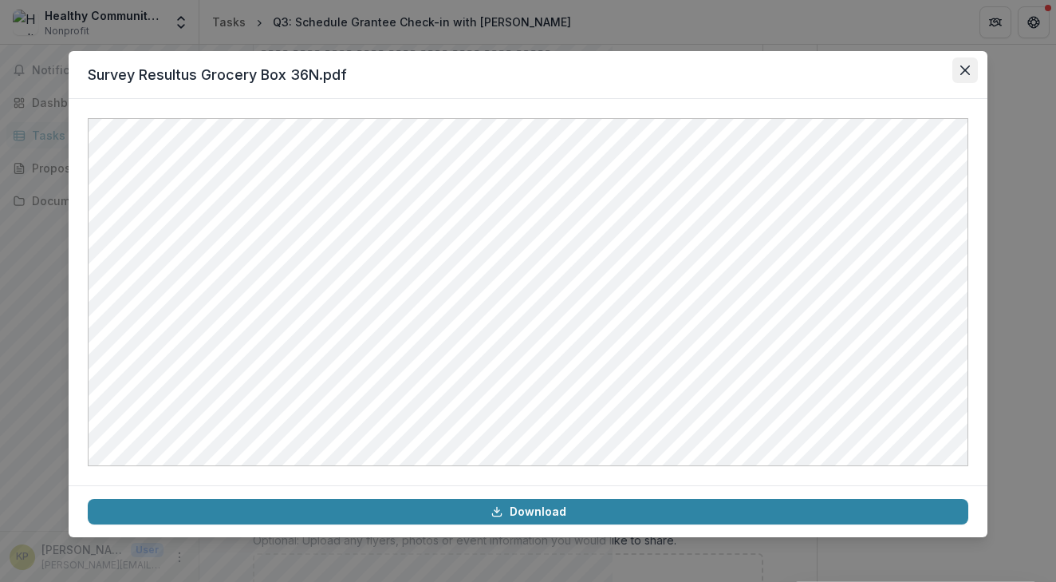
click at [964, 69] on icon "Close" at bounding box center [966, 70] width 10 height 10
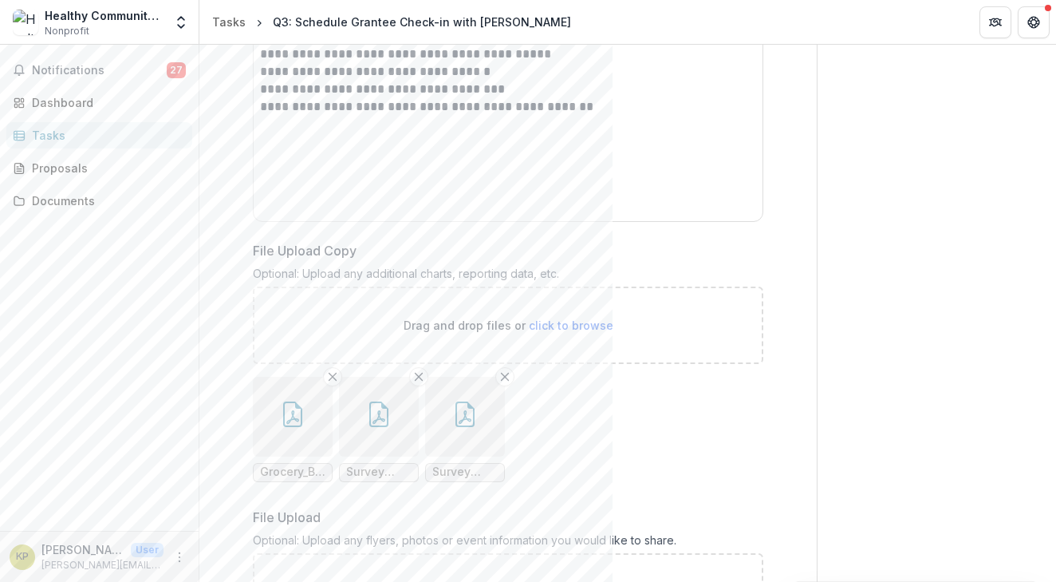
click at [465, 410] on icon "button" at bounding box center [465, 417] width 13 height 14
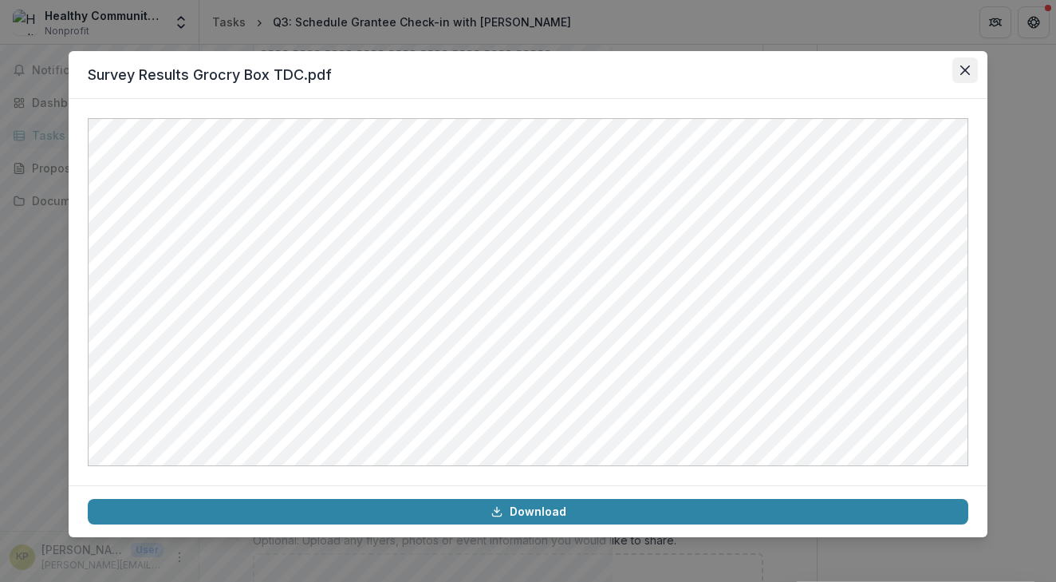
click at [967, 68] on icon "Close" at bounding box center [966, 70] width 10 height 10
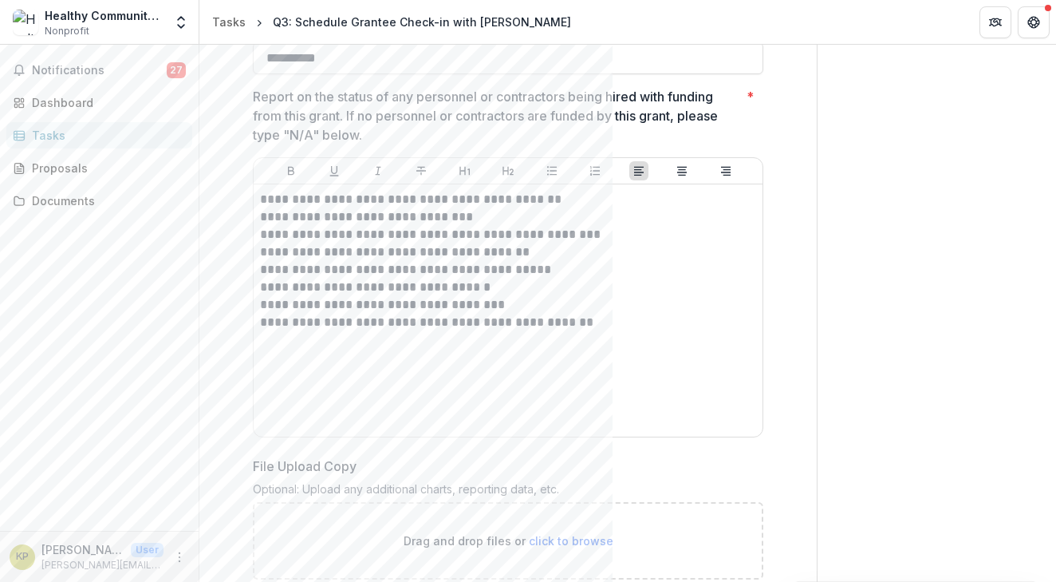
scroll to position [1836, 0]
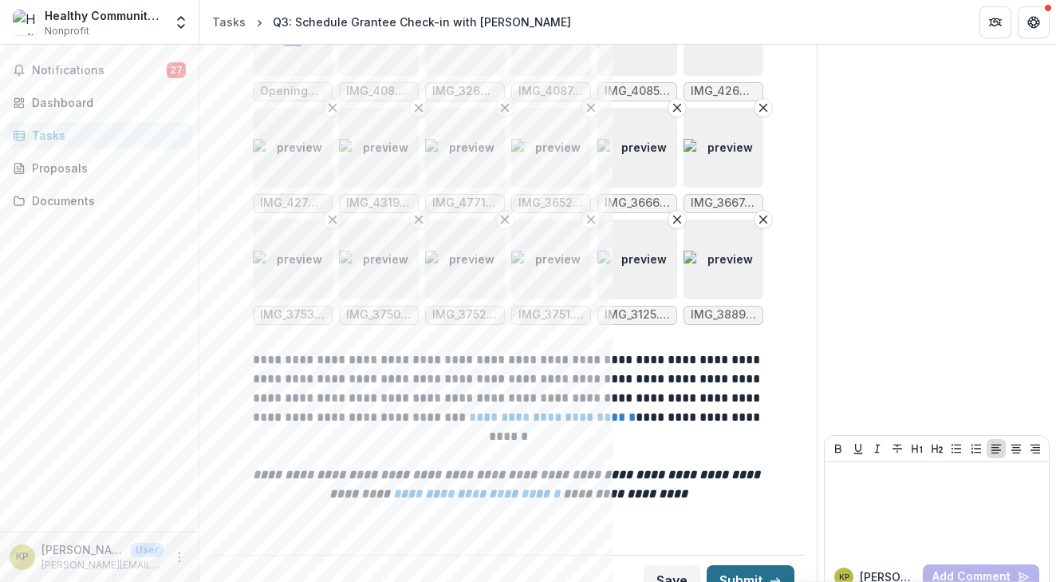
click at [744, 565] on button "Submit" at bounding box center [751, 581] width 88 height 32
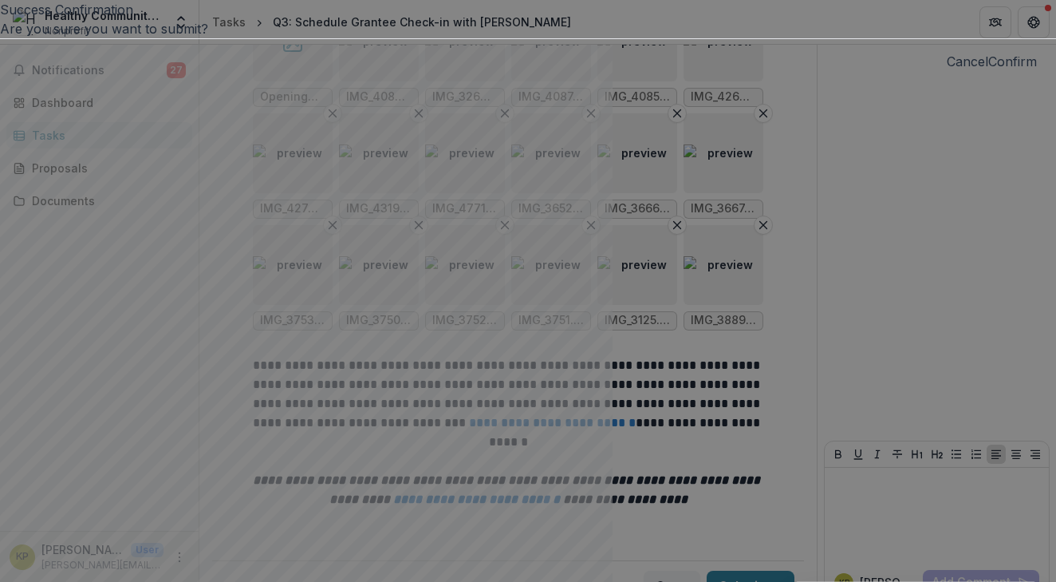
click at [989, 71] on button "Confirm" at bounding box center [1013, 61] width 49 height 19
